Goal: Entertainment & Leisure: Consume media (video, audio)

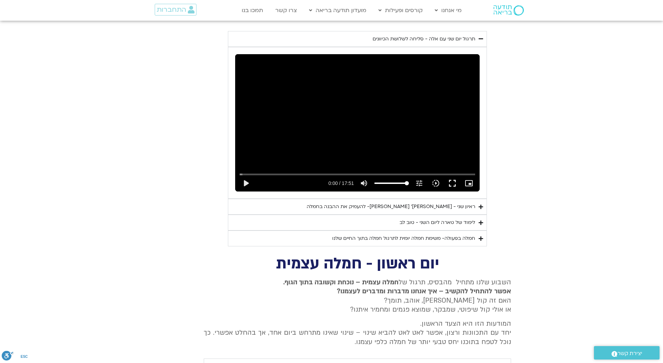
scroll to position [919, 0]
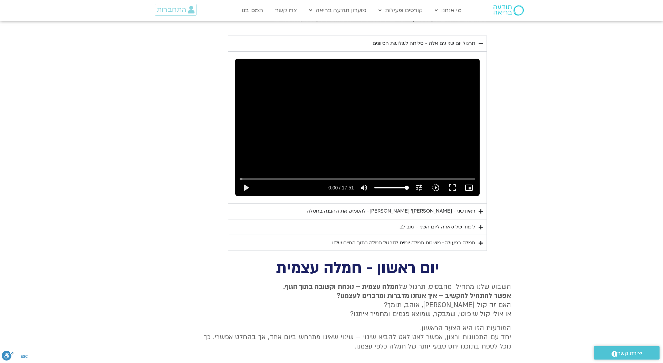
click at [419, 207] on div "ראיון שני - טארה בראך ופרופ׳ דן סיגל- להעמיק את ההבנה בחמלה" at bounding box center [390, 211] width 168 height 8
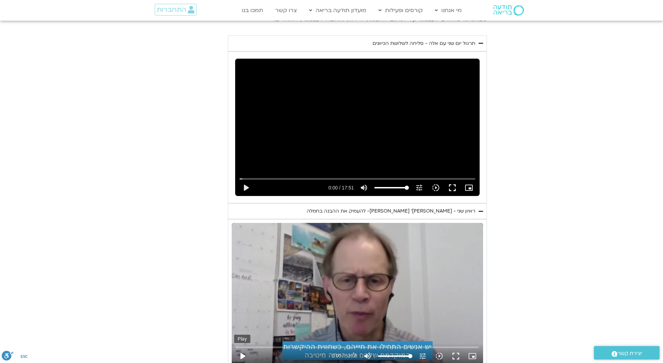
click at [241, 348] on button "play_arrow" at bounding box center [242, 356] width 17 height 17
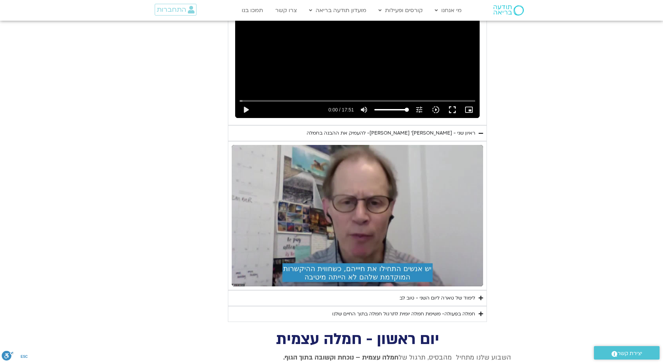
scroll to position [997, 0]
click at [440, 294] on div "לימוד של טארה ליום השני - טוב לב" at bounding box center [437, 298] width 76 height 8
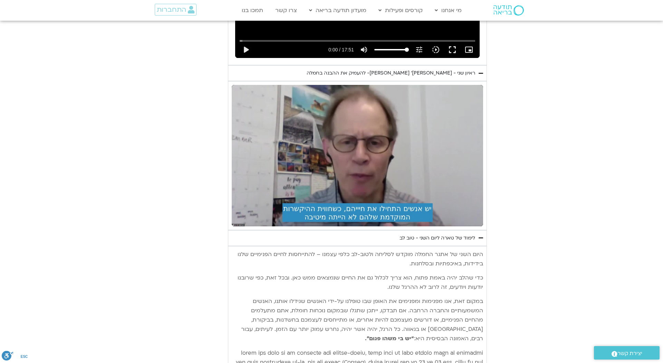
scroll to position [1063, 0]
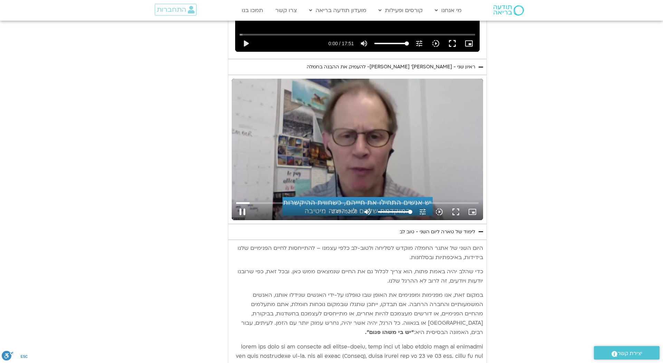
click at [348, 157] on div "Skip Ad 1:22 pause 2:49 / 52:08 volume_up Mute tune Resolution Auto 720p slow_m…" at bounding box center [357, 149] width 251 height 141
type input "169.608233"
